Goal: Task Accomplishment & Management: Use online tool/utility

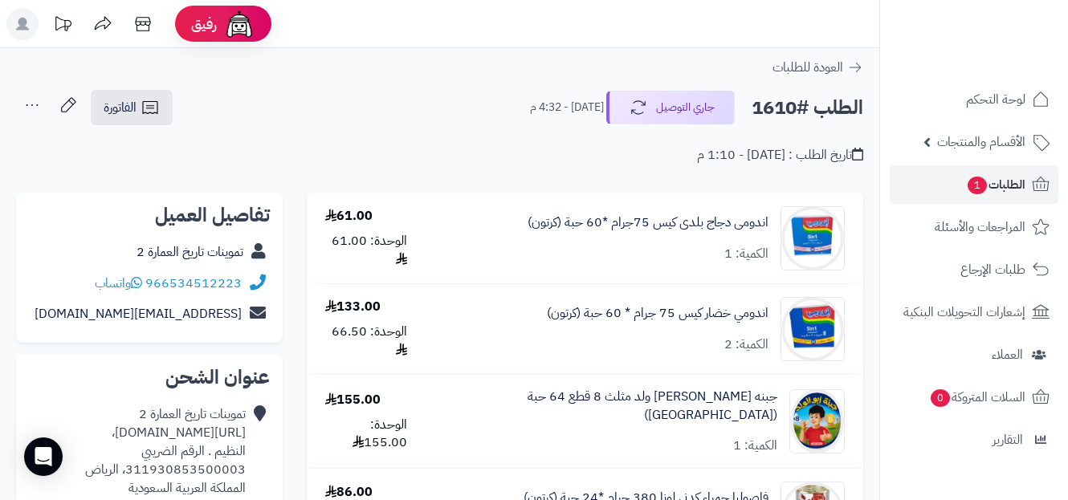
scroll to position [2932, 0]
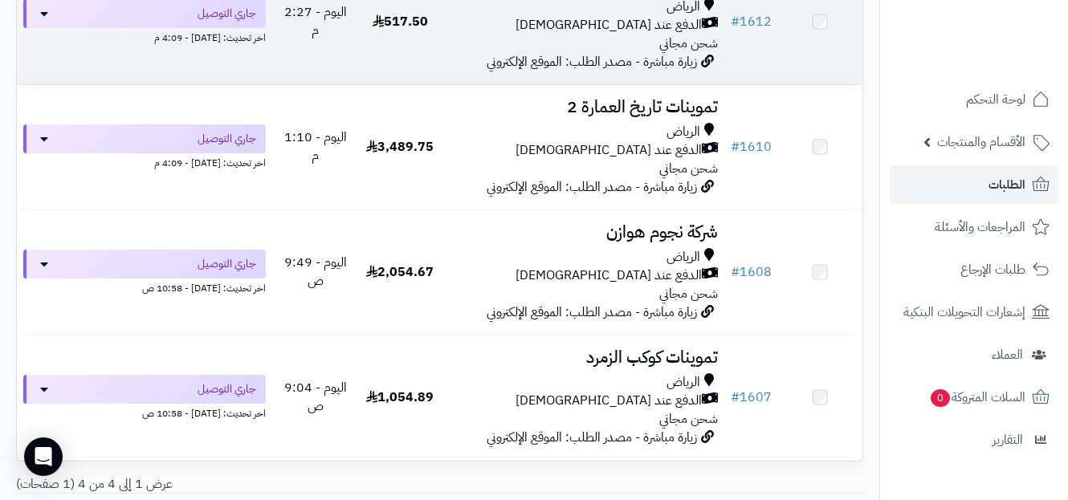
scroll to position [286, 0]
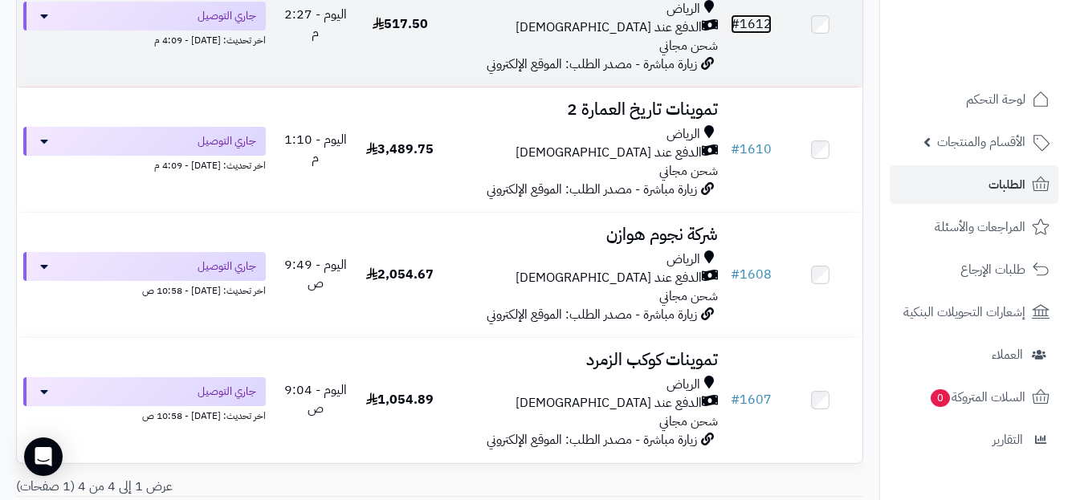
click at [748, 32] on link "# 1612" at bounding box center [751, 23] width 41 height 19
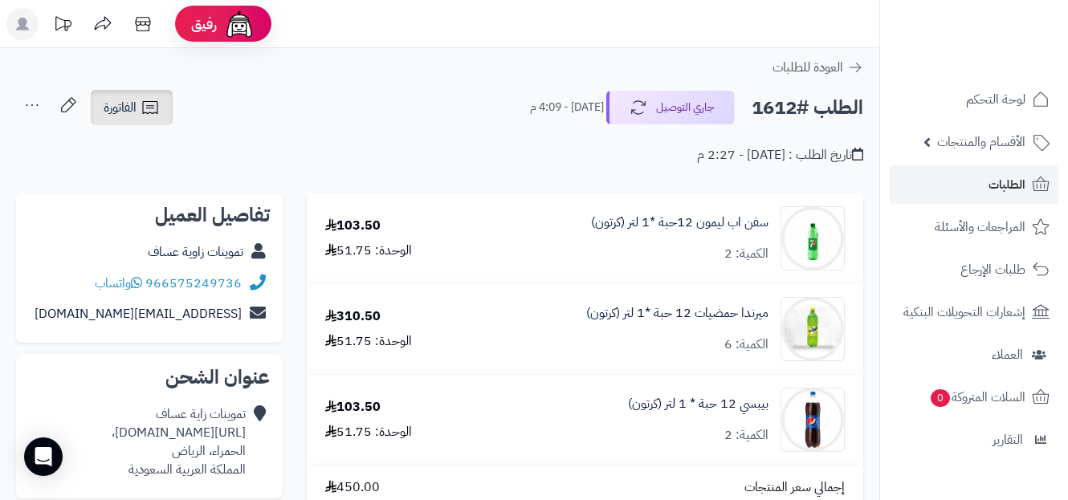
click at [133, 108] on span "الفاتورة" at bounding box center [120, 107] width 33 height 19
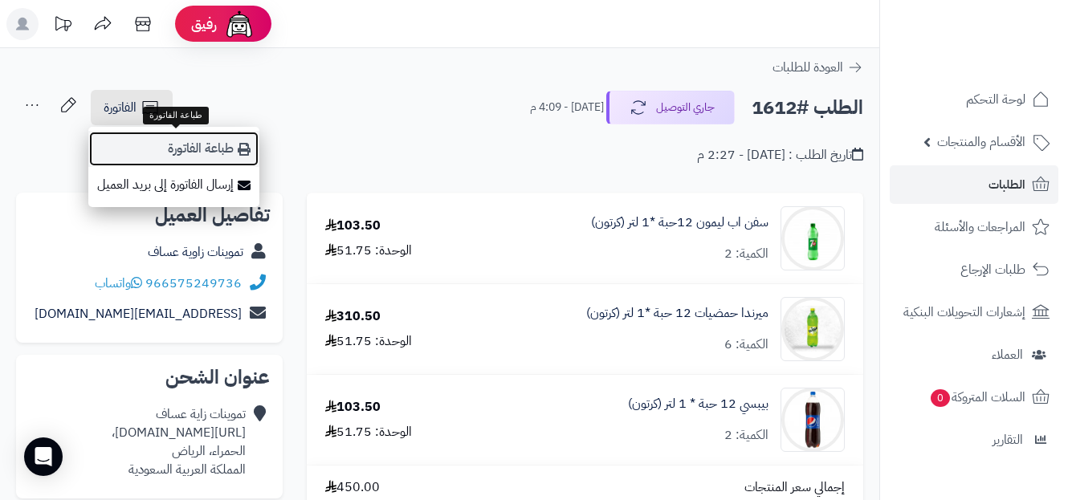
click at [214, 148] on link "طباعة الفاتورة" at bounding box center [173, 149] width 171 height 36
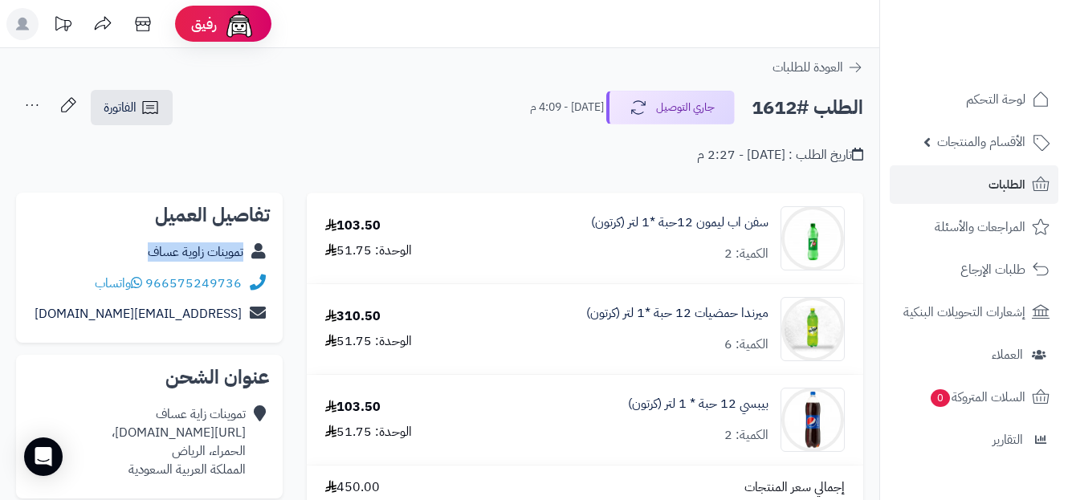
copy div "تموينات زاوية عساف"
drag, startPoint x: 140, startPoint y: 254, endPoint x: 263, endPoint y: 263, distance: 124.0
click at [263, 263] on div "تموينات زاوية عساف" at bounding box center [149, 252] width 241 height 31
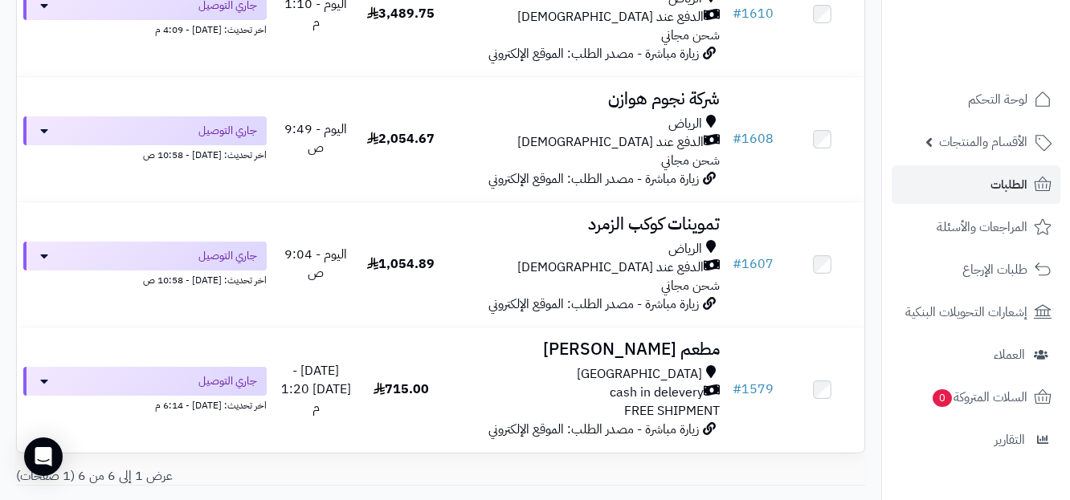
scroll to position [569, 0]
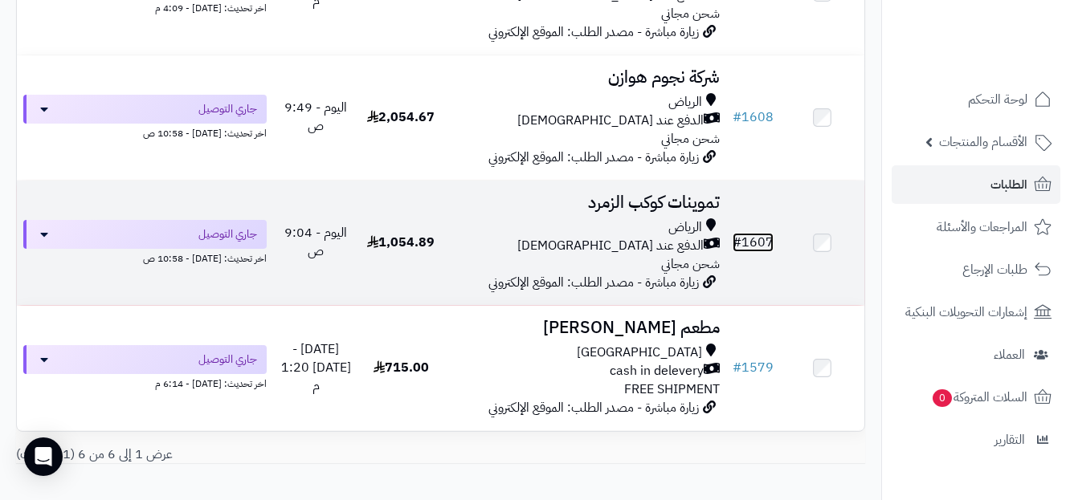
click at [748, 252] on link "# 1607" at bounding box center [752, 242] width 41 height 19
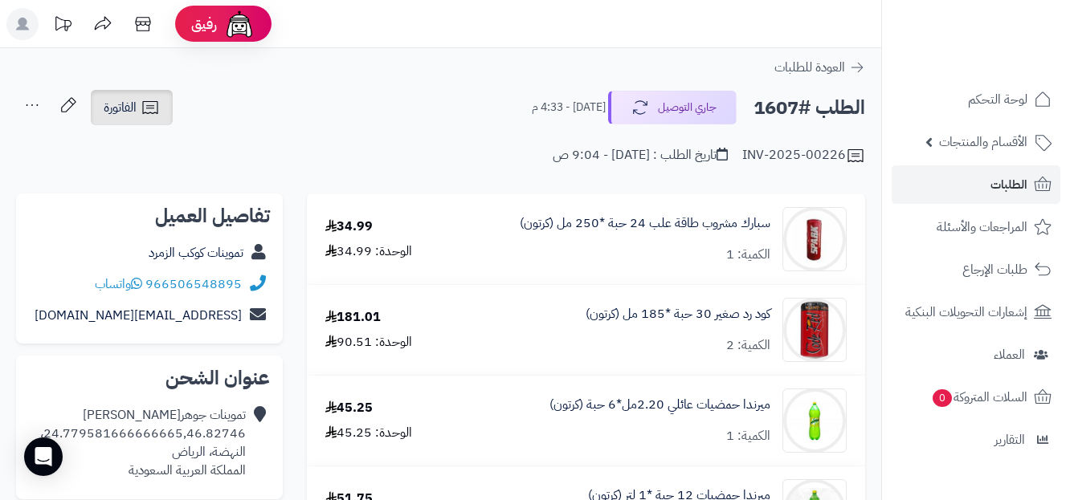
click at [149, 109] on icon at bounding box center [150, 107] width 19 height 19
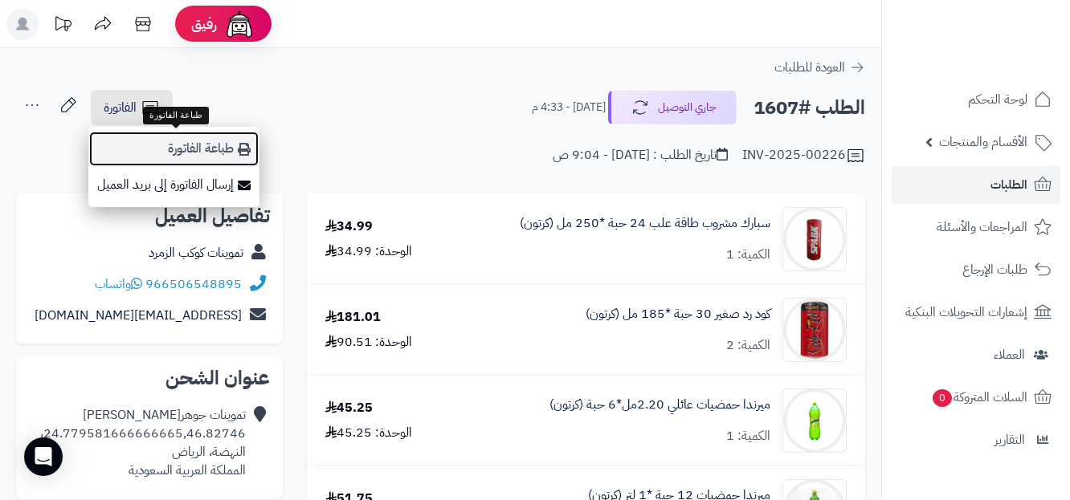
click at [204, 142] on link "طباعة الفاتورة" at bounding box center [173, 149] width 171 height 36
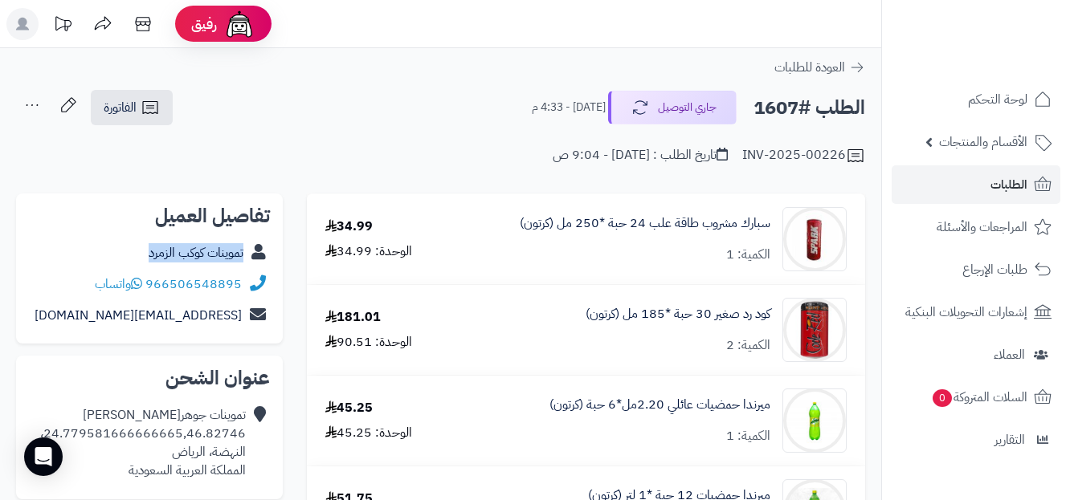
copy div "تموينات كوكب الزمرد"
drag, startPoint x: 137, startPoint y: 254, endPoint x: 246, endPoint y: 260, distance: 109.4
click at [246, 260] on div "تموينات كوكب الزمرد" at bounding box center [149, 253] width 241 height 31
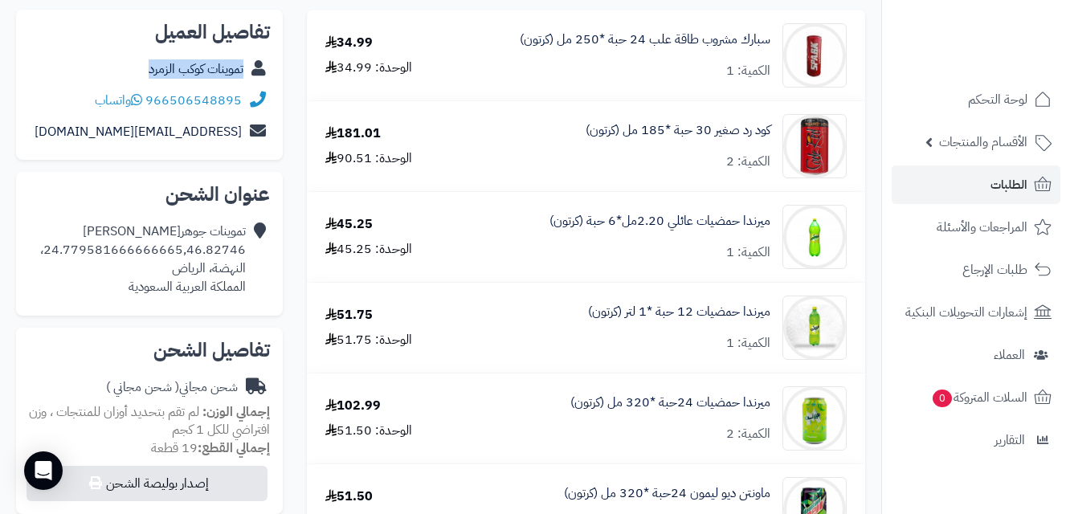
scroll to position [137, 0]
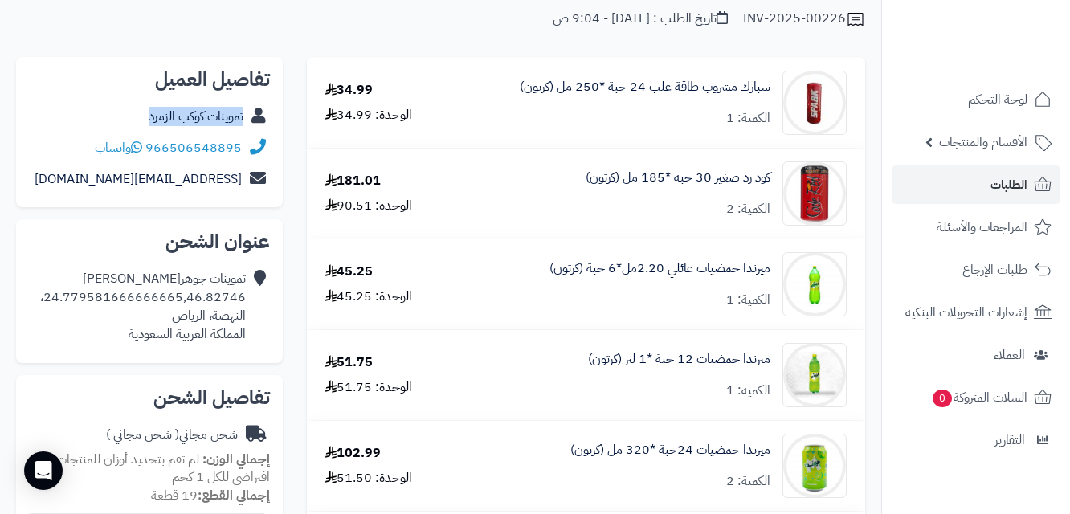
copy div "تموينات كوكب الزمرد"
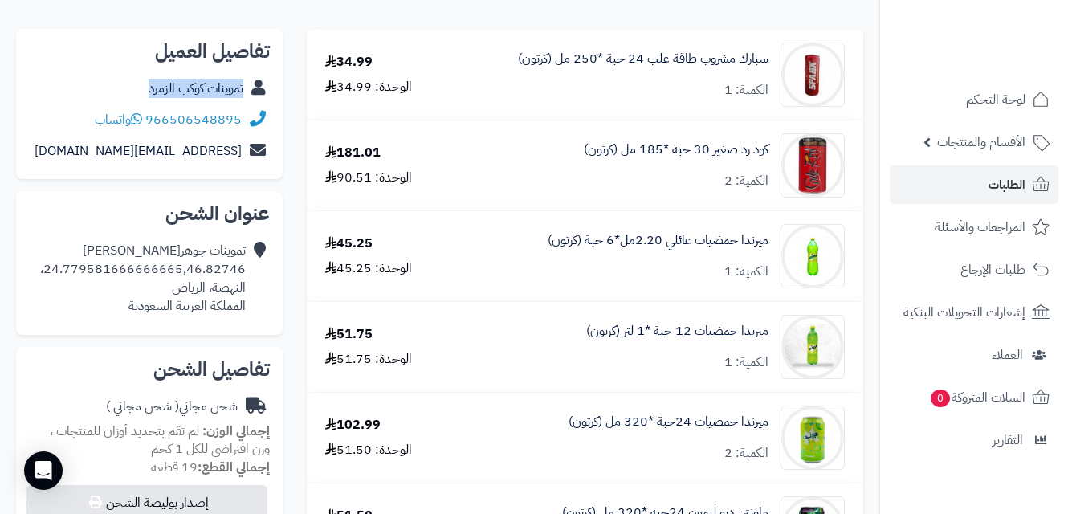
scroll to position [161, 0]
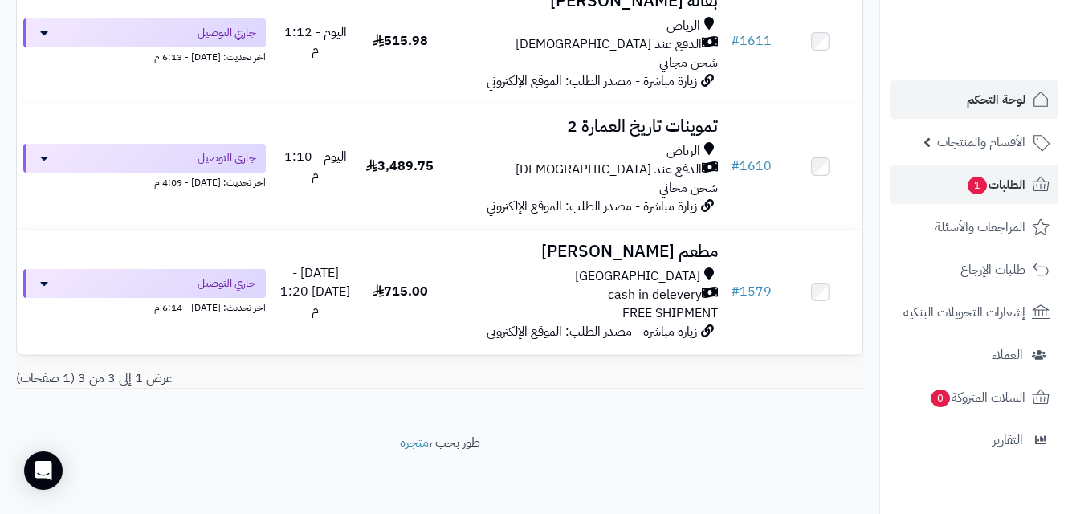
scroll to position [151, 0]
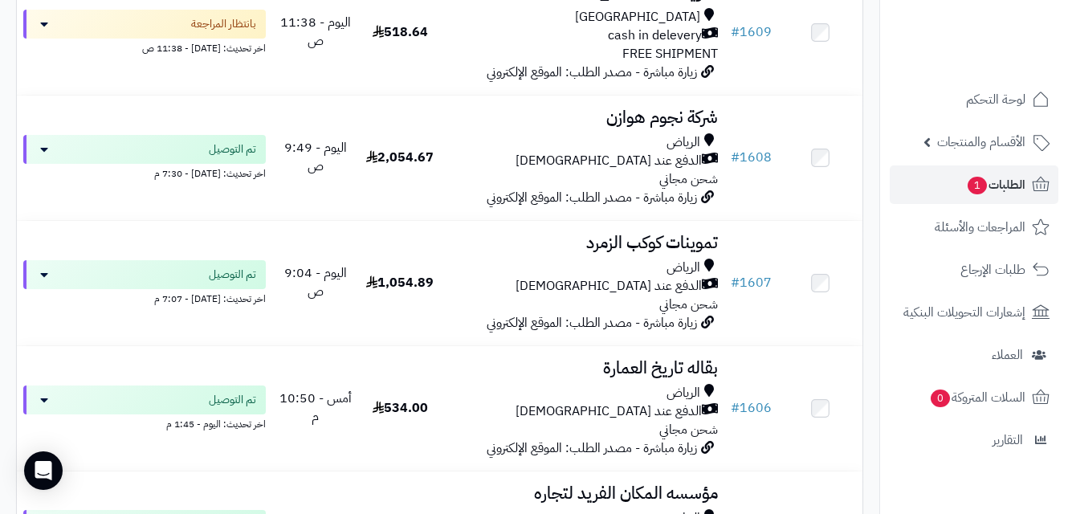
scroll to position [1051, 0]
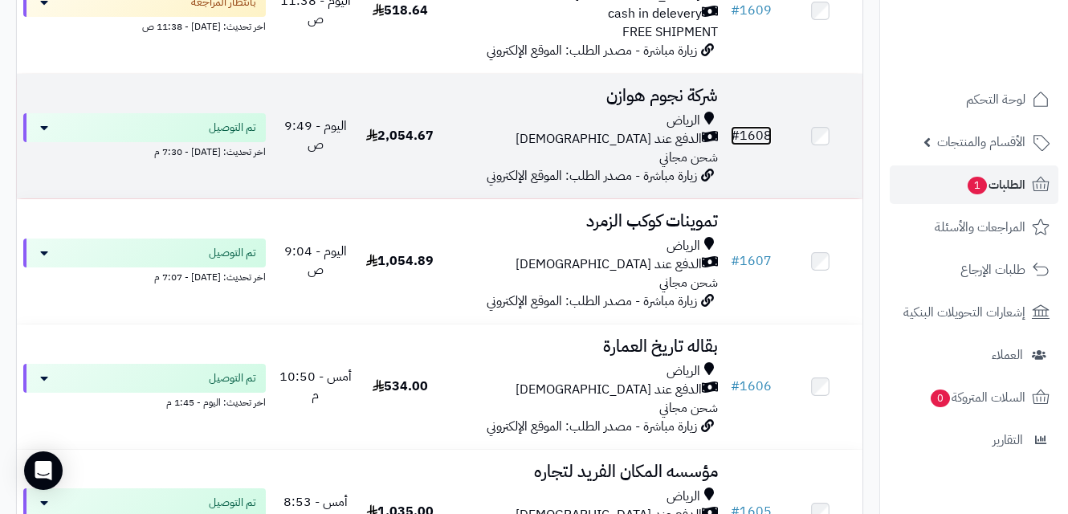
click at [752, 140] on link "# 1608" at bounding box center [751, 135] width 41 height 19
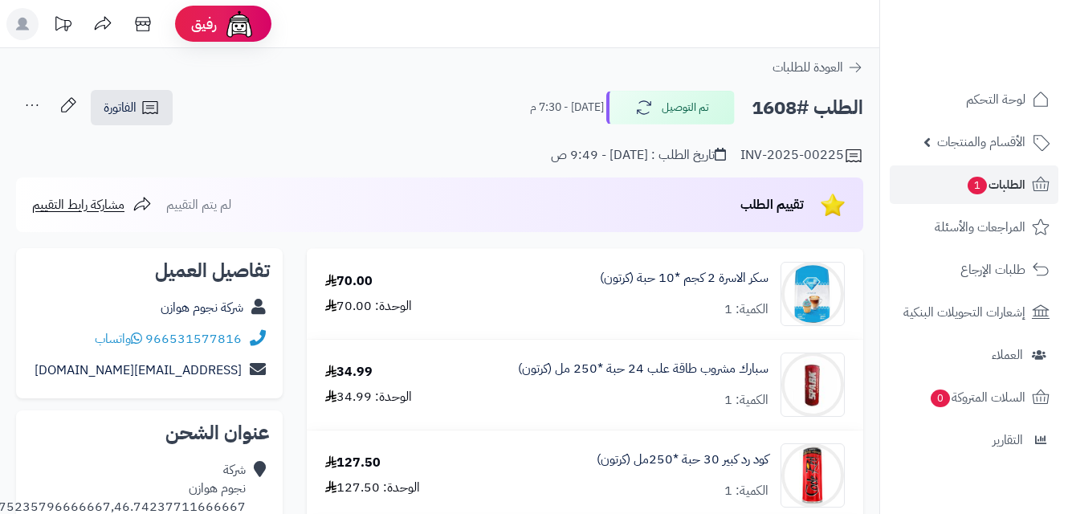
click at [131, 100] on span "الفاتورة" at bounding box center [120, 107] width 33 height 19
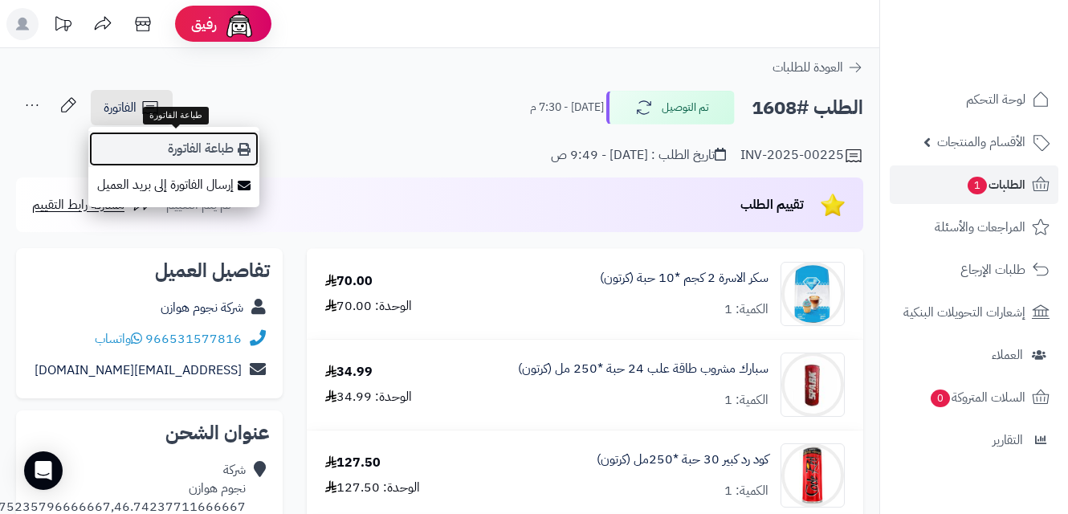
click at [184, 141] on link "طباعة الفاتورة" at bounding box center [173, 149] width 171 height 36
